Goal: Task Accomplishment & Management: Manage account settings

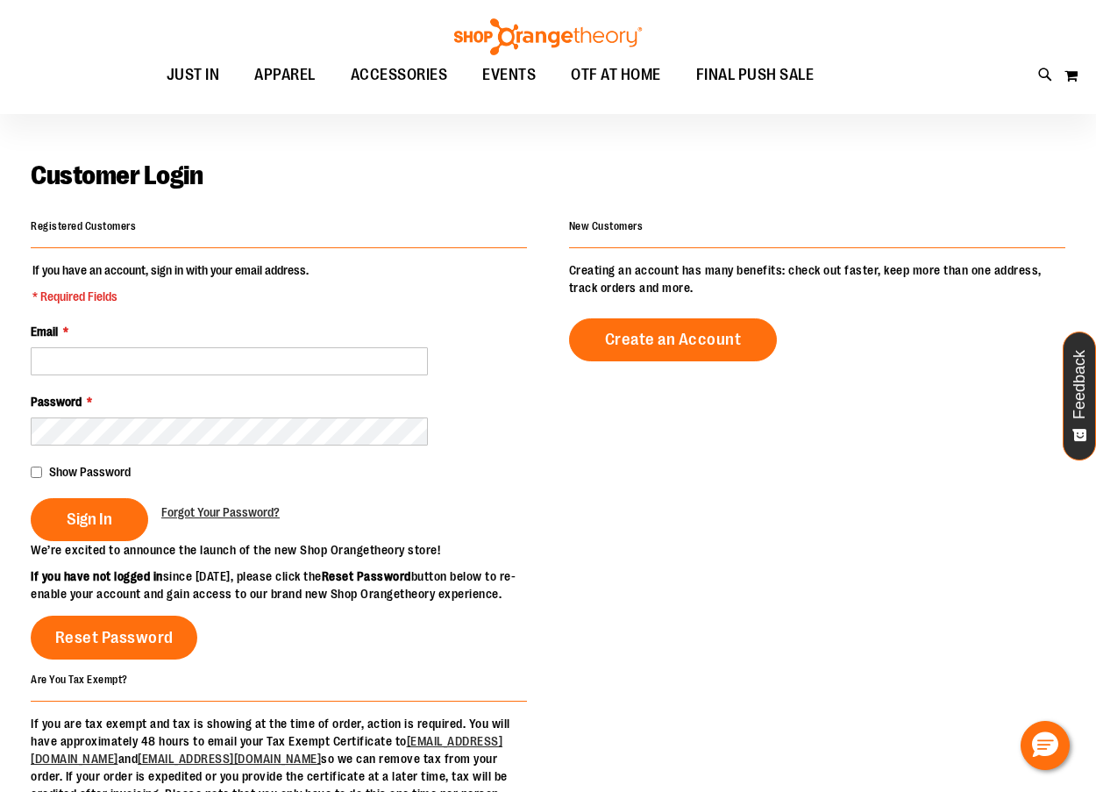
scroll to position [87, 0]
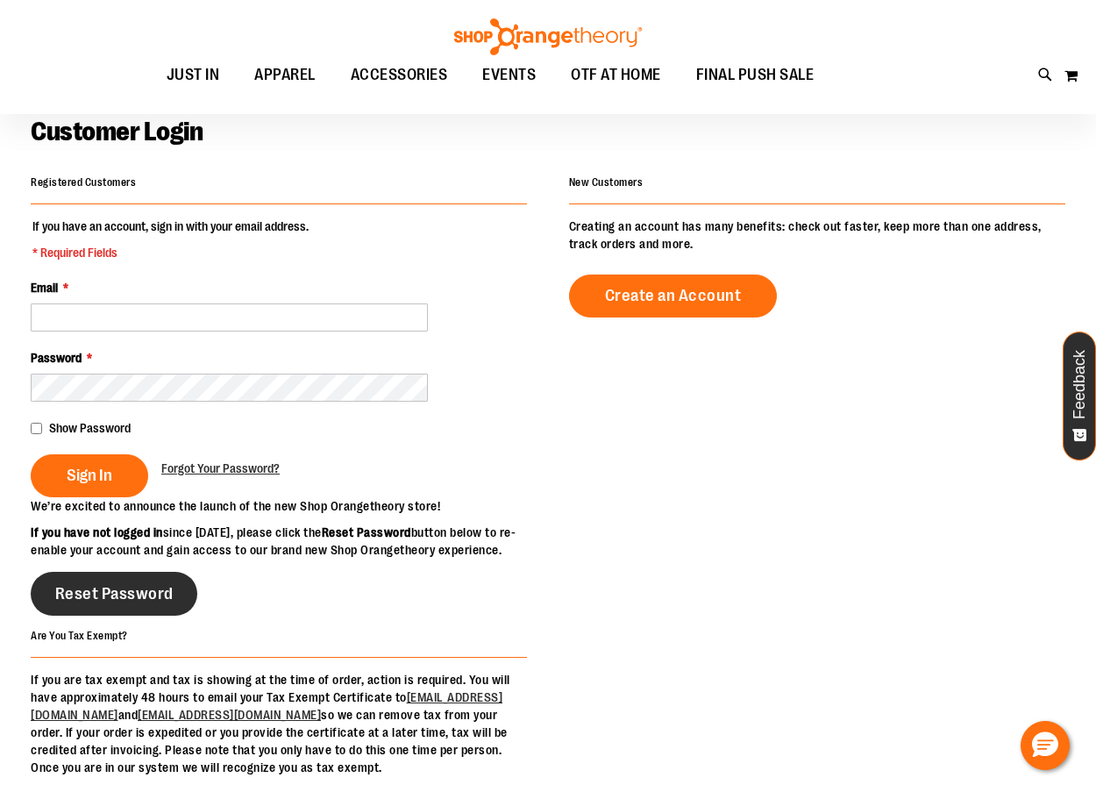
click at [120, 616] on link "Reset Password" at bounding box center [114, 594] width 167 height 44
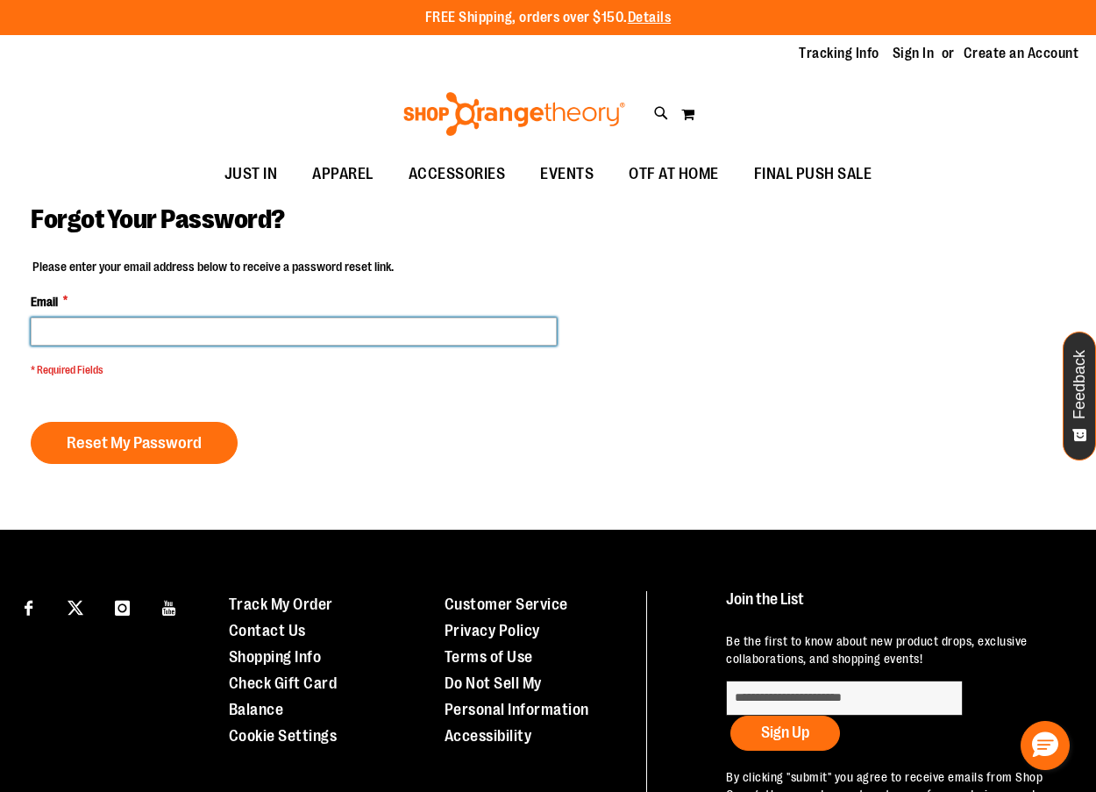
click at [85, 327] on input "Email *" at bounding box center [294, 332] width 526 height 28
type input "**********"
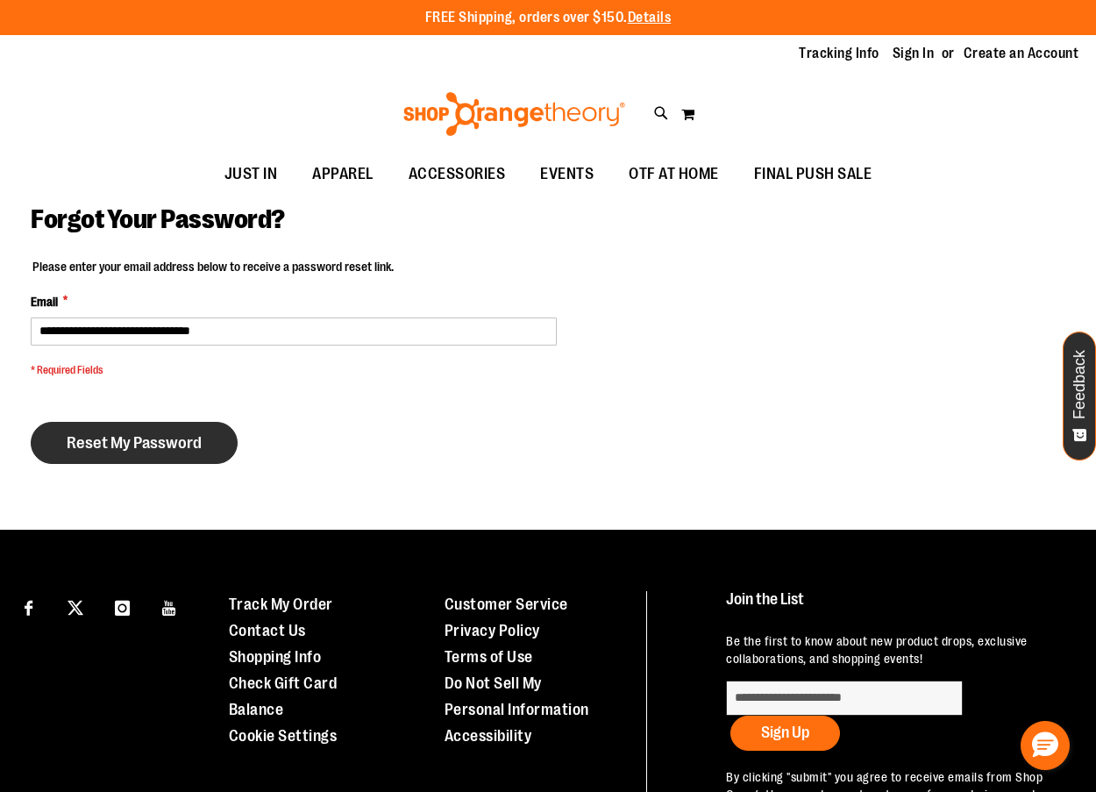
click at [141, 442] on span "Reset My Password" at bounding box center [134, 442] width 135 height 19
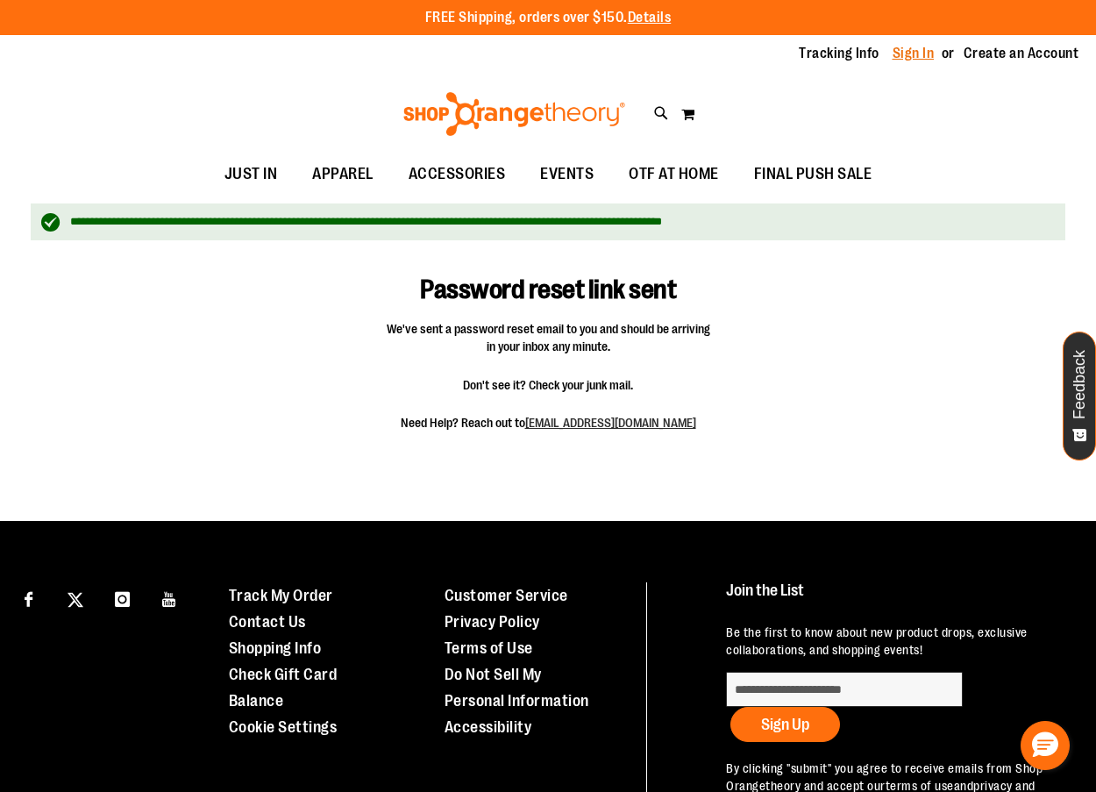
click at [914, 53] on link "Sign In" at bounding box center [914, 53] width 42 height 19
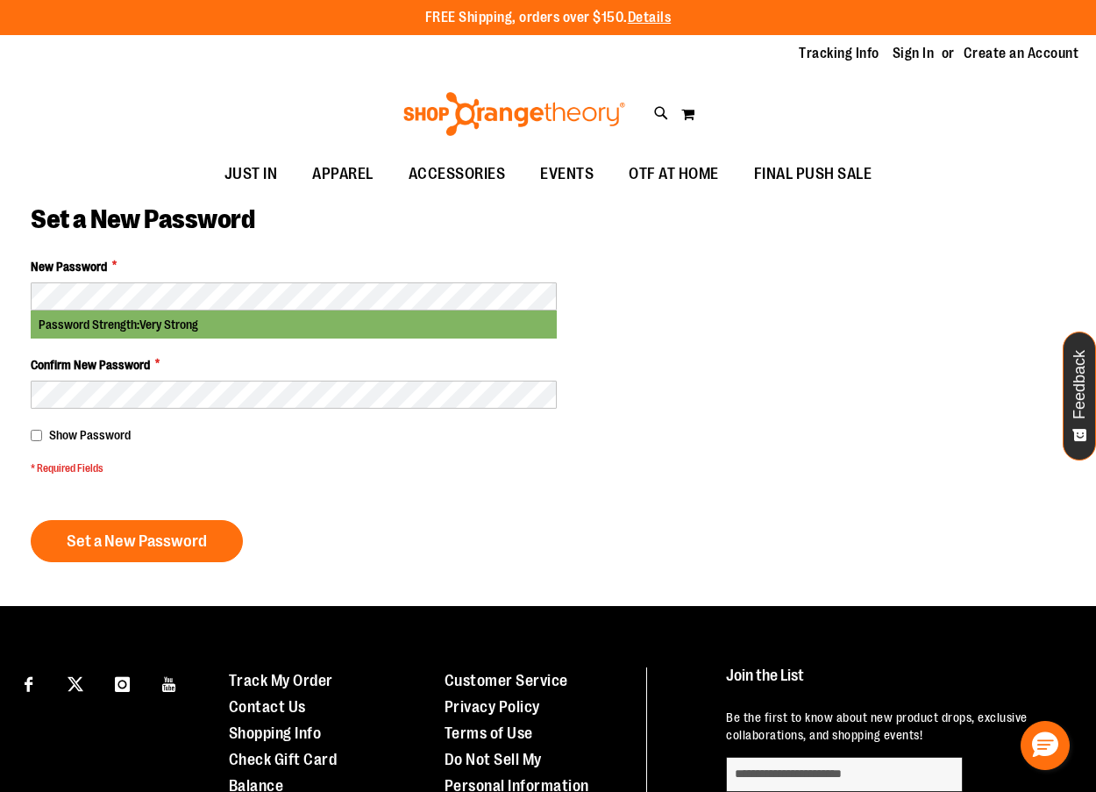
click at [42, 435] on div "Show Password" at bounding box center [294, 435] width 526 height 18
click at [58, 532] on button "Set a New Password" at bounding box center [137, 541] width 212 height 42
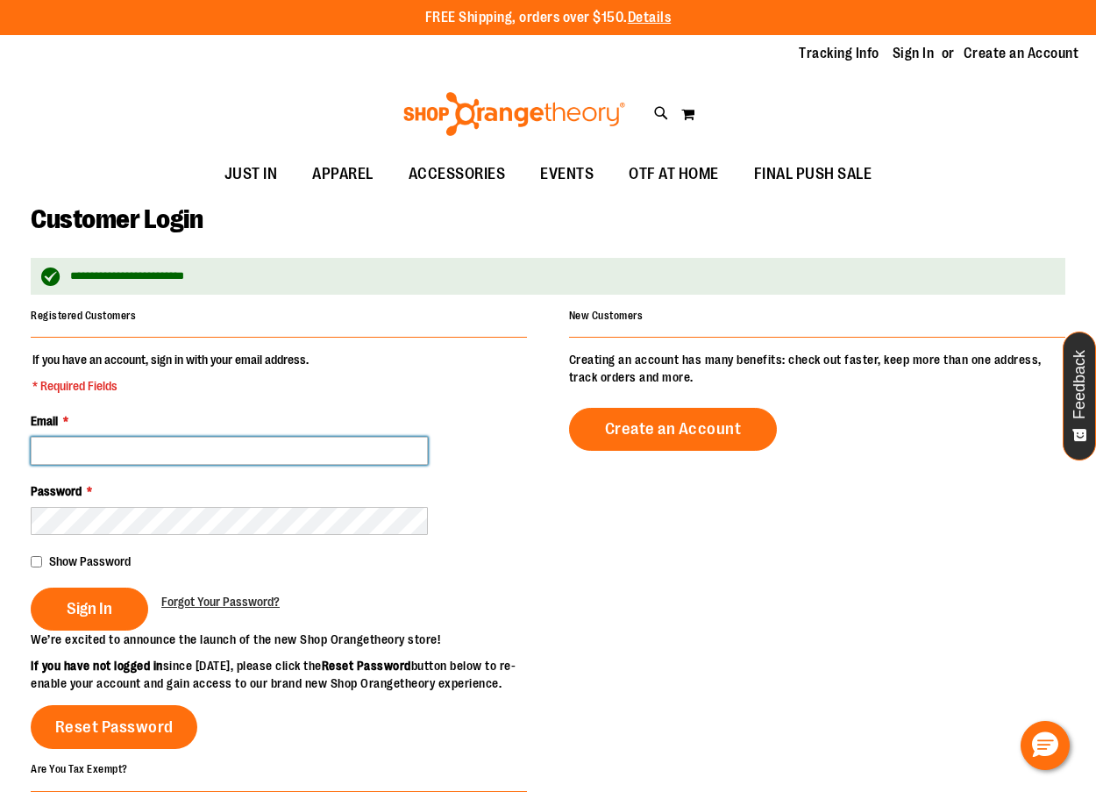
click at [140, 460] on input "Email *" at bounding box center [229, 451] width 397 height 28
